Goal: Task Accomplishment & Management: Complete application form

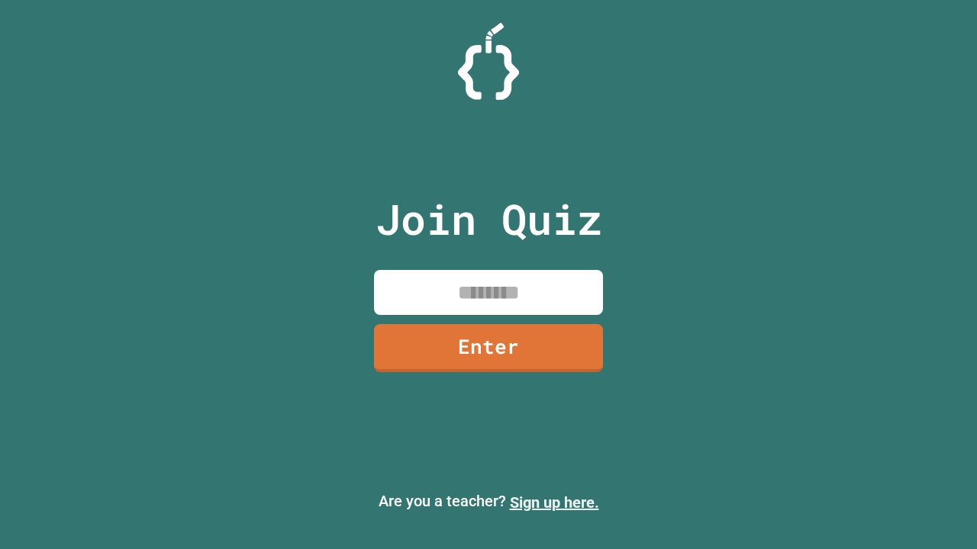
click at [554, 503] on link "Sign up here." at bounding box center [554, 503] width 89 height 18
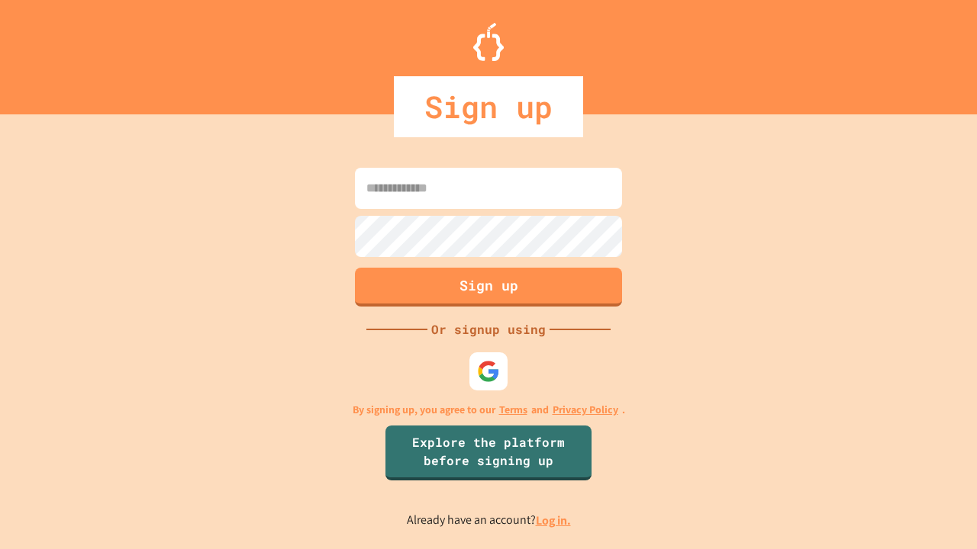
click at [554, 520] on link "Log in." at bounding box center [553, 521] width 35 height 16
